Goal: Information Seeking & Learning: Learn about a topic

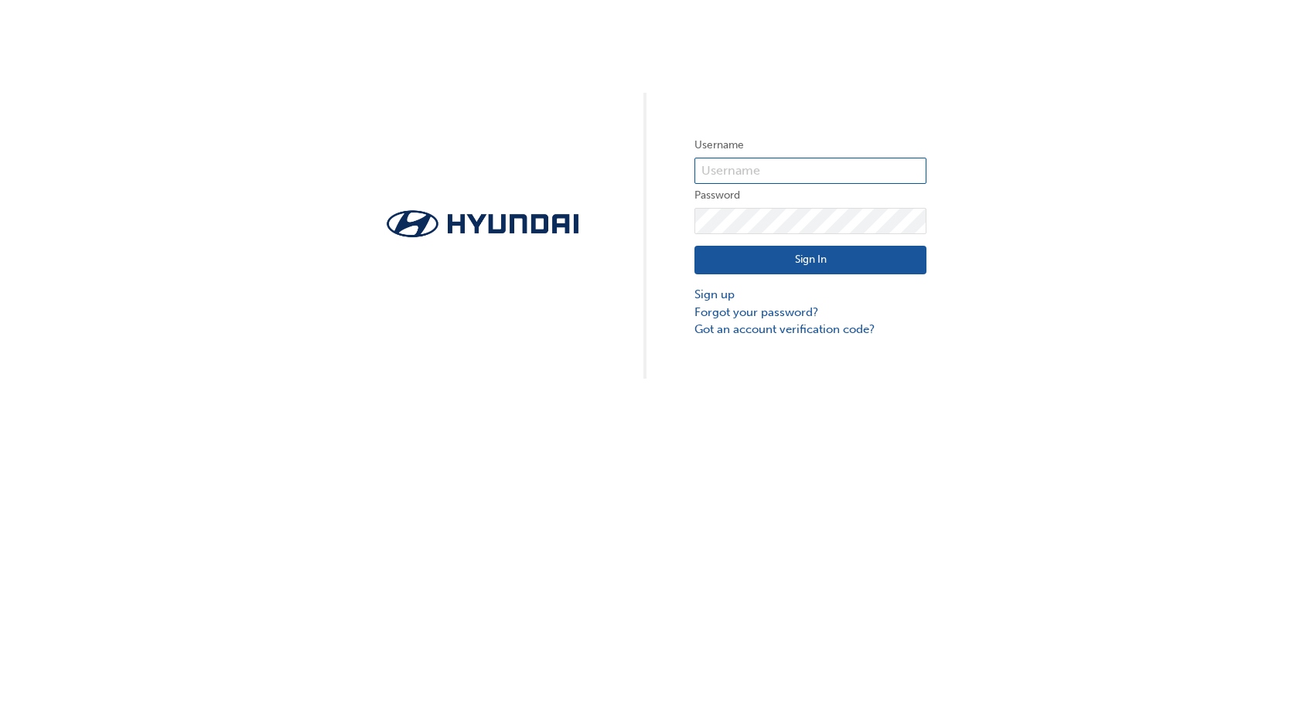
type input "28857"
click at [756, 261] on button "Sign In" at bounding box center [810, 260] width 232 height 29
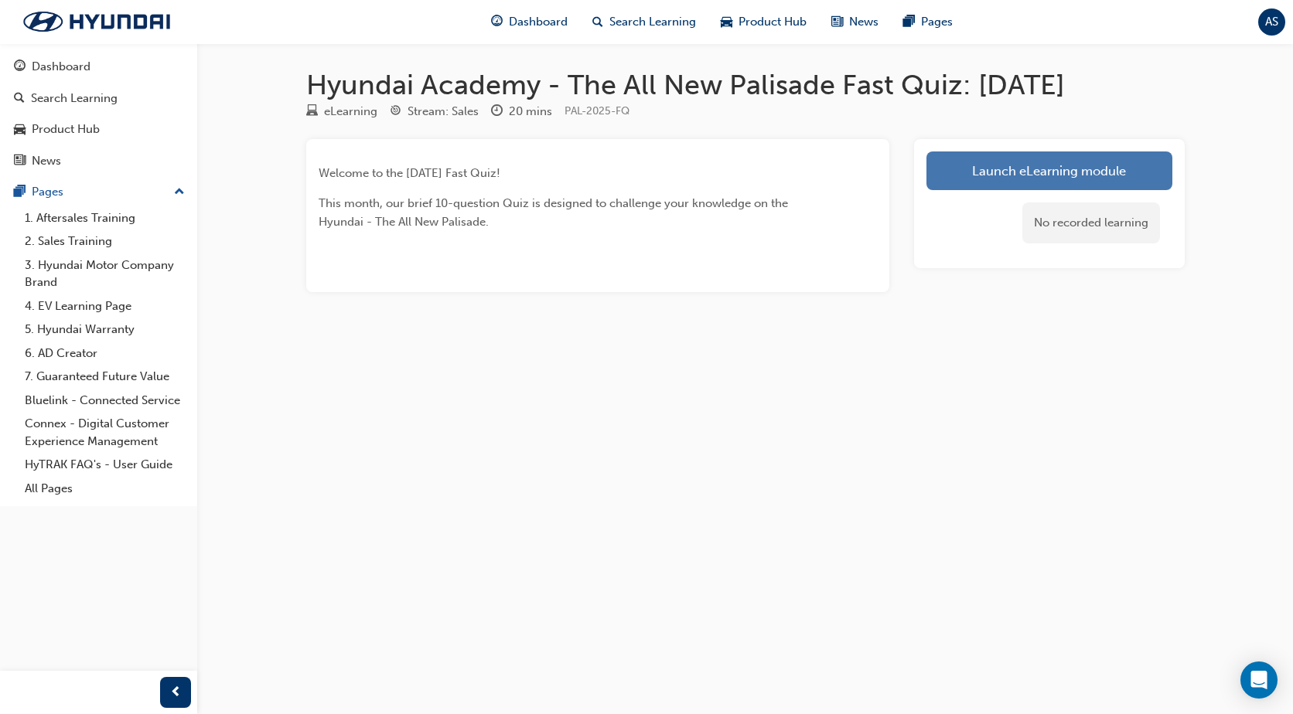
click at [1025, 162] on link "Launch eLearning module" at bounding box center [1049, 171] width 246 height 39
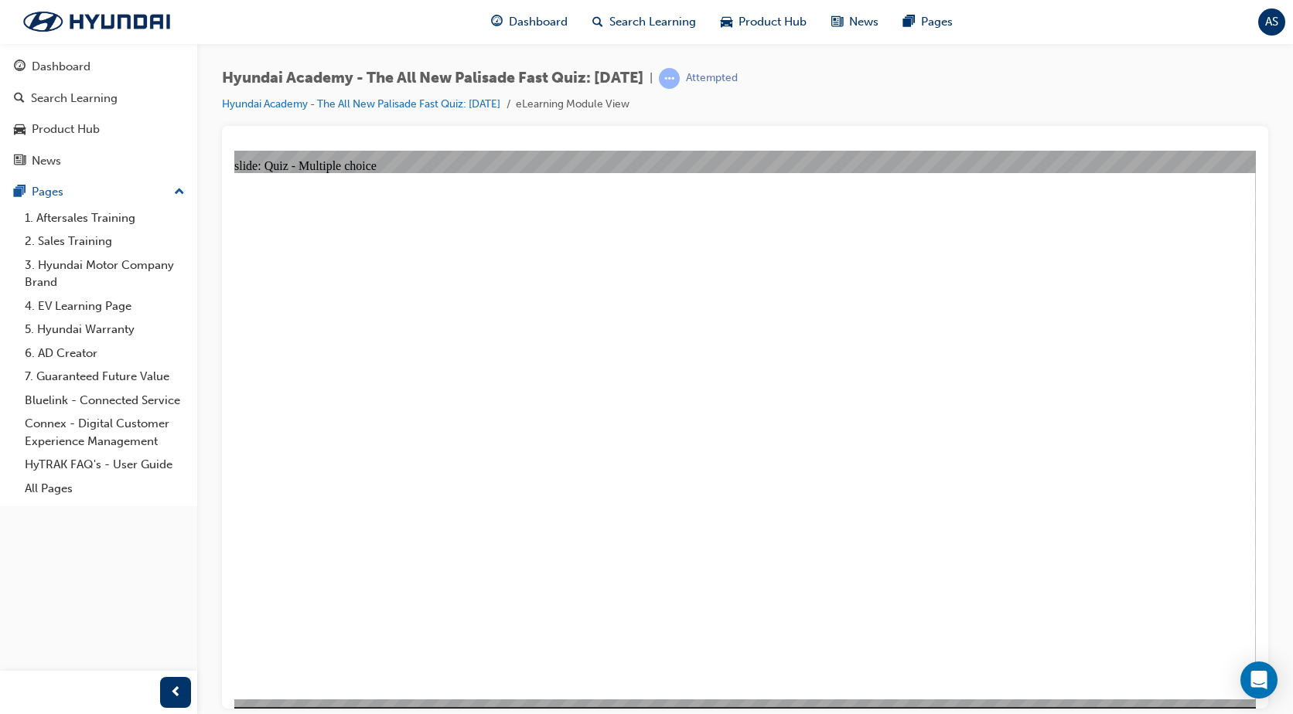
radio input "true"
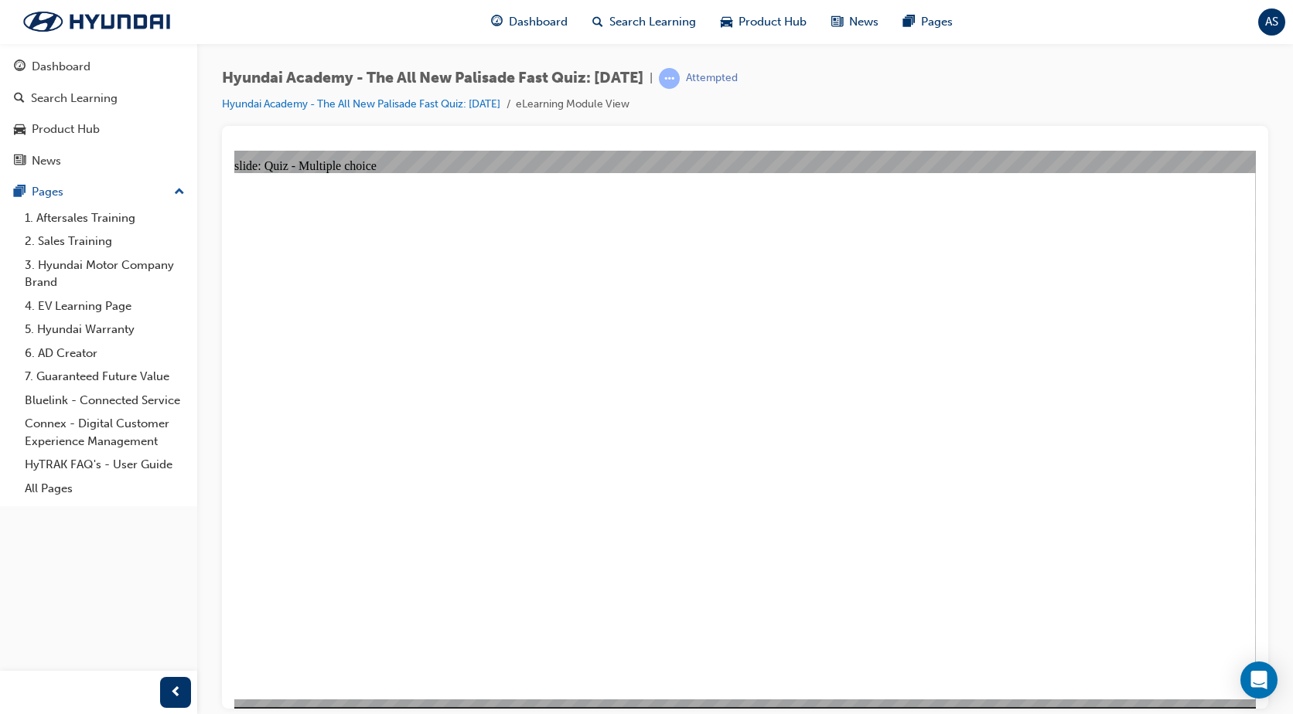
radio input "true"
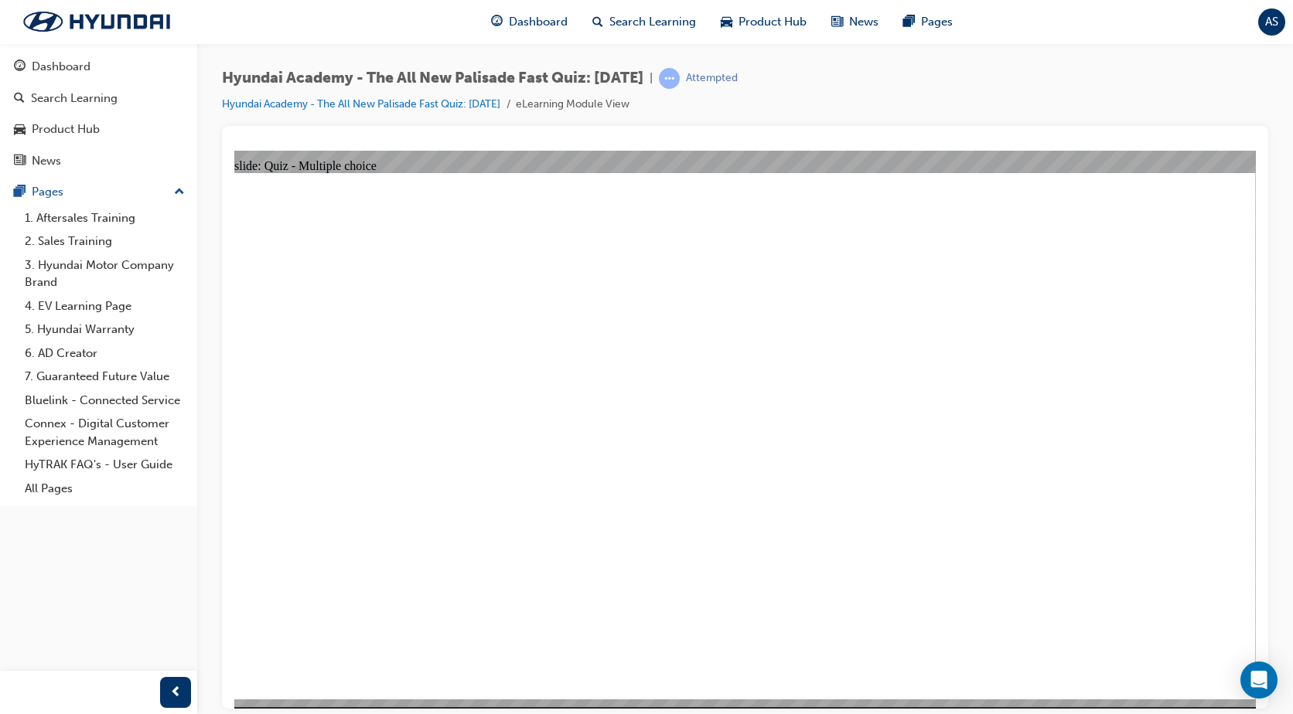
drag, startPoint x: 419, startPoint y: 245, endPoint x: 994, endPoint y: 261, distance: 574.7
drag, startPoint x: 1065, startPoint y: 241, endPoint x: 1004, endPoint y: 261, distance: 63.6
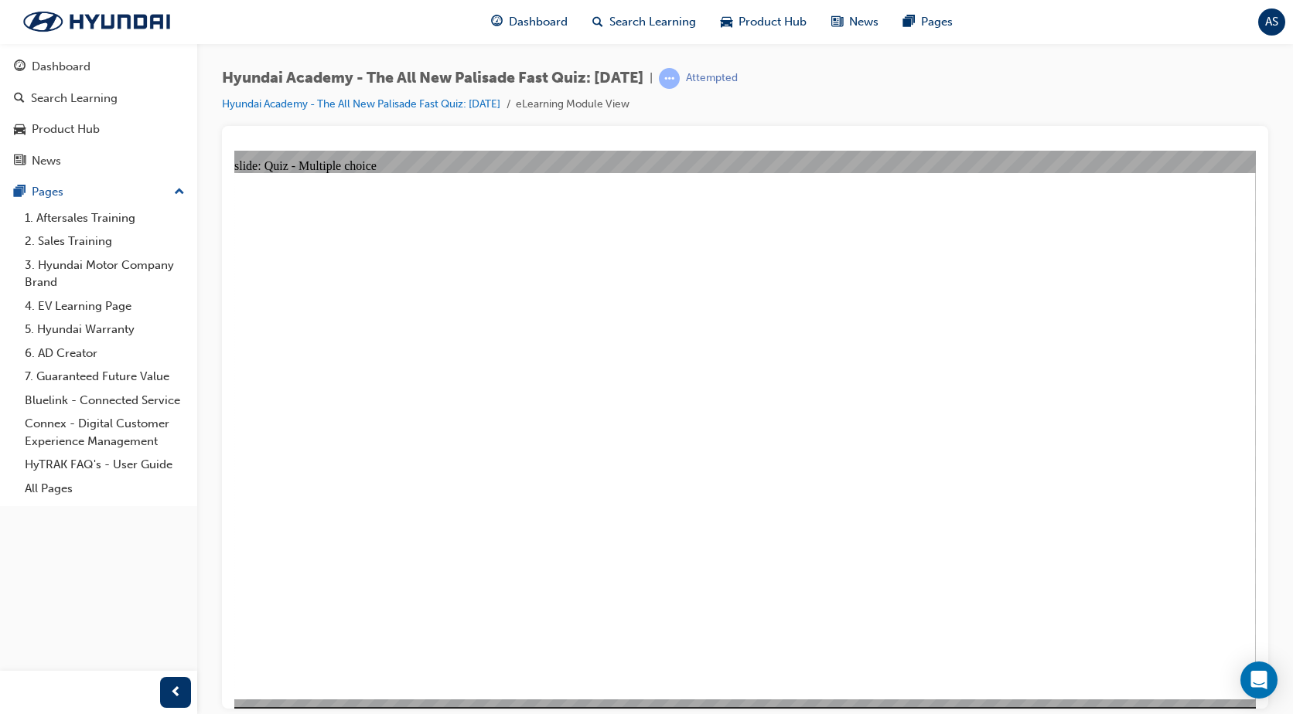
radio input "true"
drag, startPoint x: 578, startPoint y: 627, endPoint x: 592, endPoint y: 656, distance: 31.8
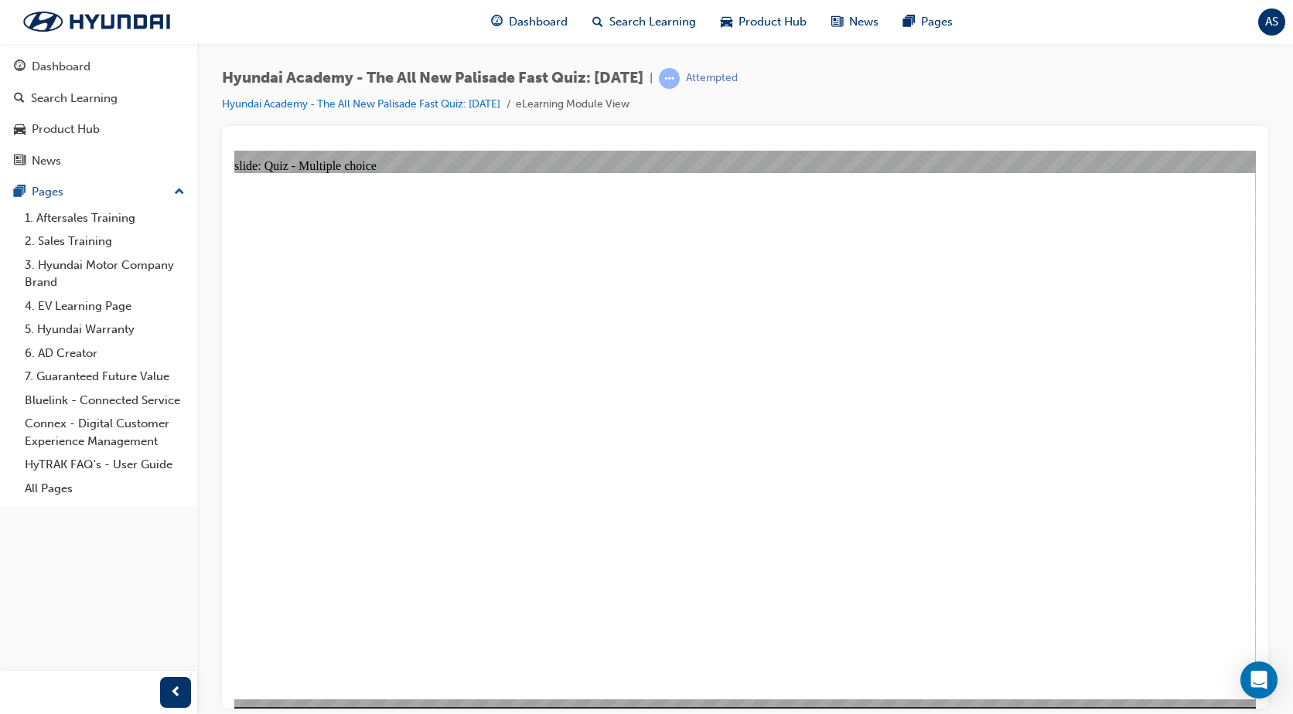
checkbox input "true"
